Goal: Transaction & Acquisition: Purchase product/service

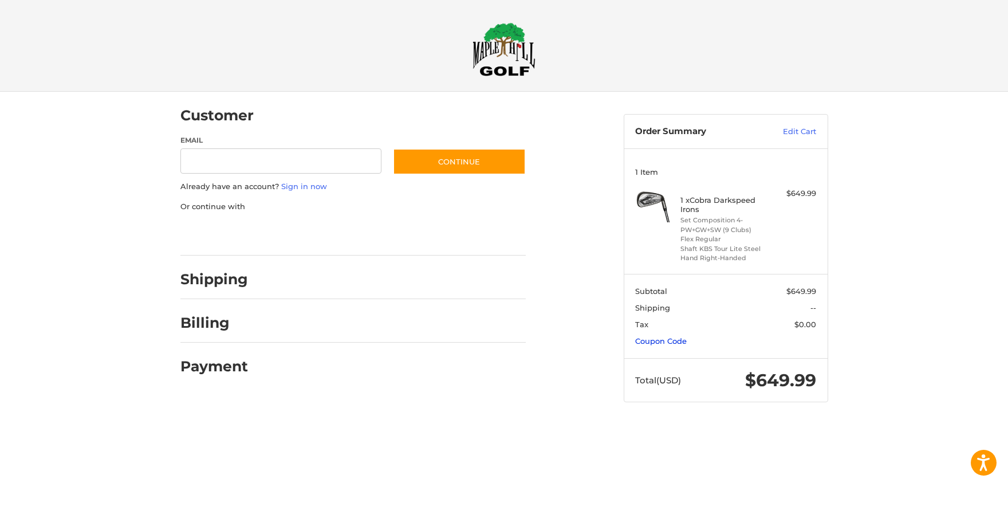
click at [656, 343] on link "Coupon Code" at bounding box center [661, 340] width 52 height 9
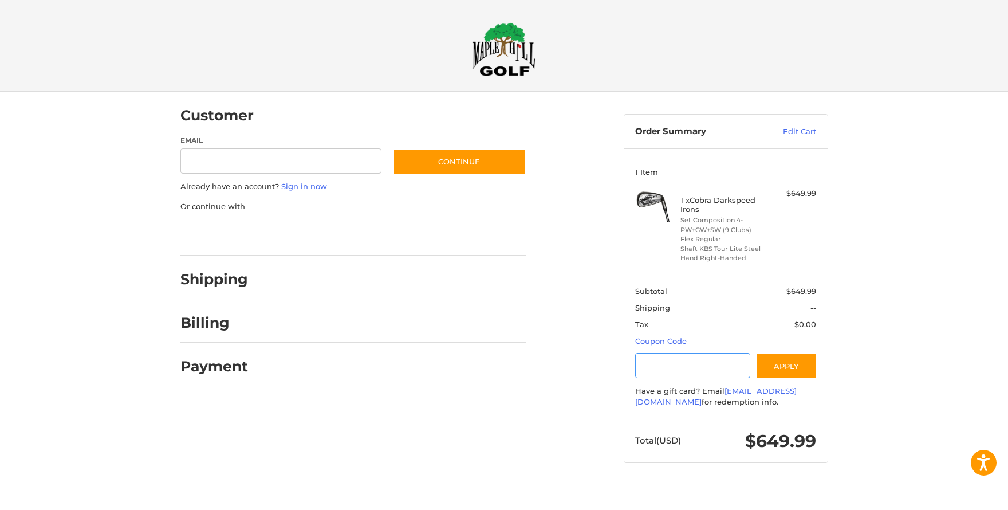
click at [660, 370] on input "Gift Certificate or Coupon Code" at bounding box center [692, 366] width 115 height 26
type input "*********"
click at [780, 369] on button "Apply" at bounding box center [786, 366] width 61 height 26
